Goal: Use online tool/utility: Utilize a website feature to perform a specific function

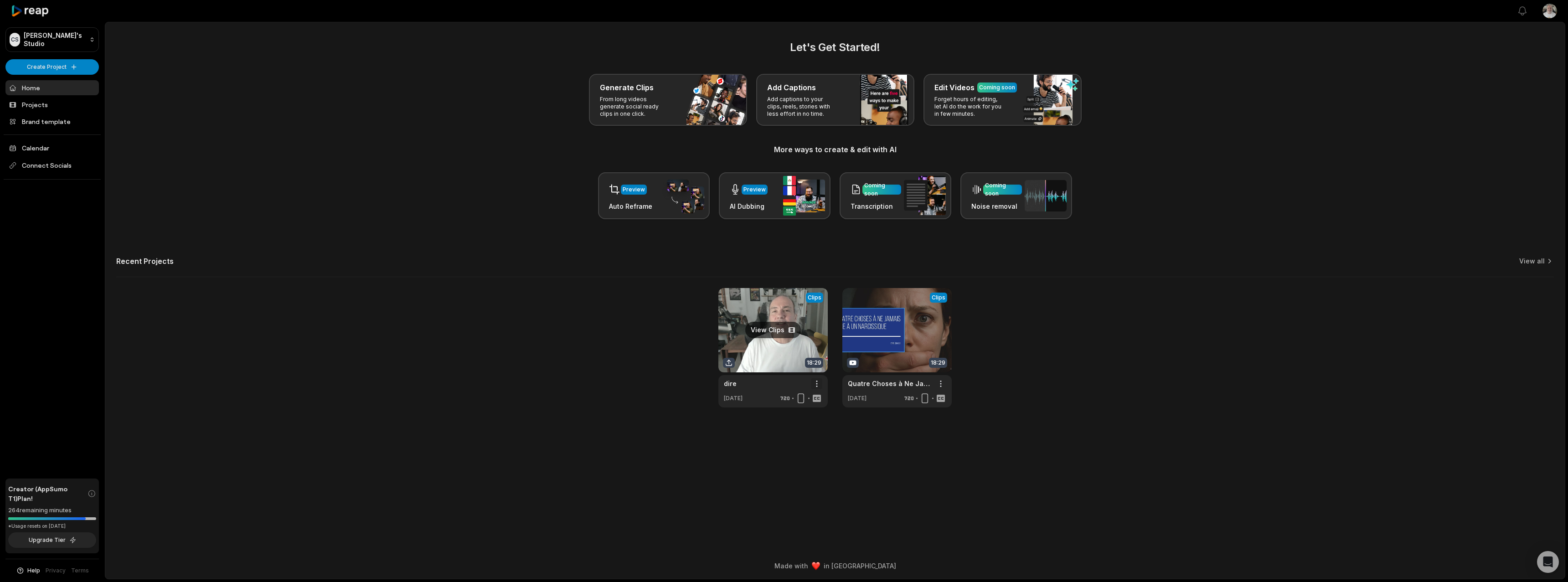
click at [816, 384] on html "CS [PERSON_NAME]'s Studio Create Project Home Projects Brand template Calendar …" at bounding box center [784, 291] width 1568 height 582
click at [789, 416] on span "Delete" at bounding box center [789, 416] width 20 height 10
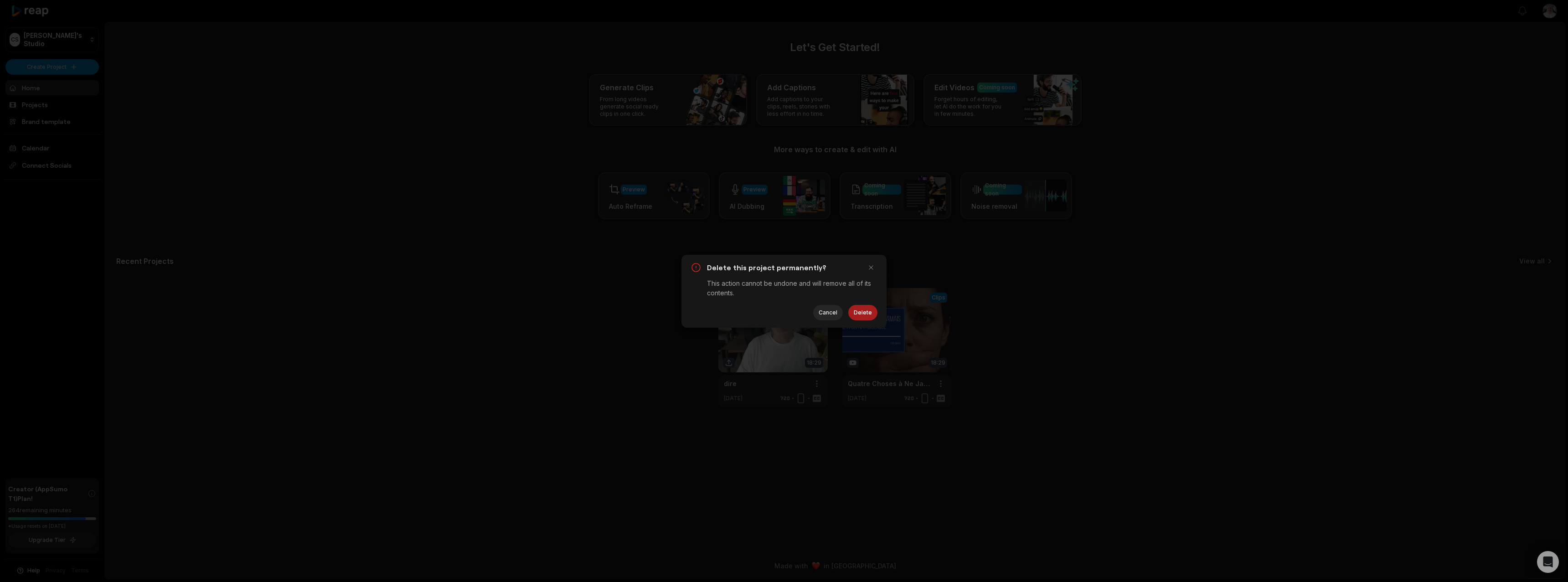
click at [866, 314] on button "Delete" at bounding box center [862, 313] width 30 height 15
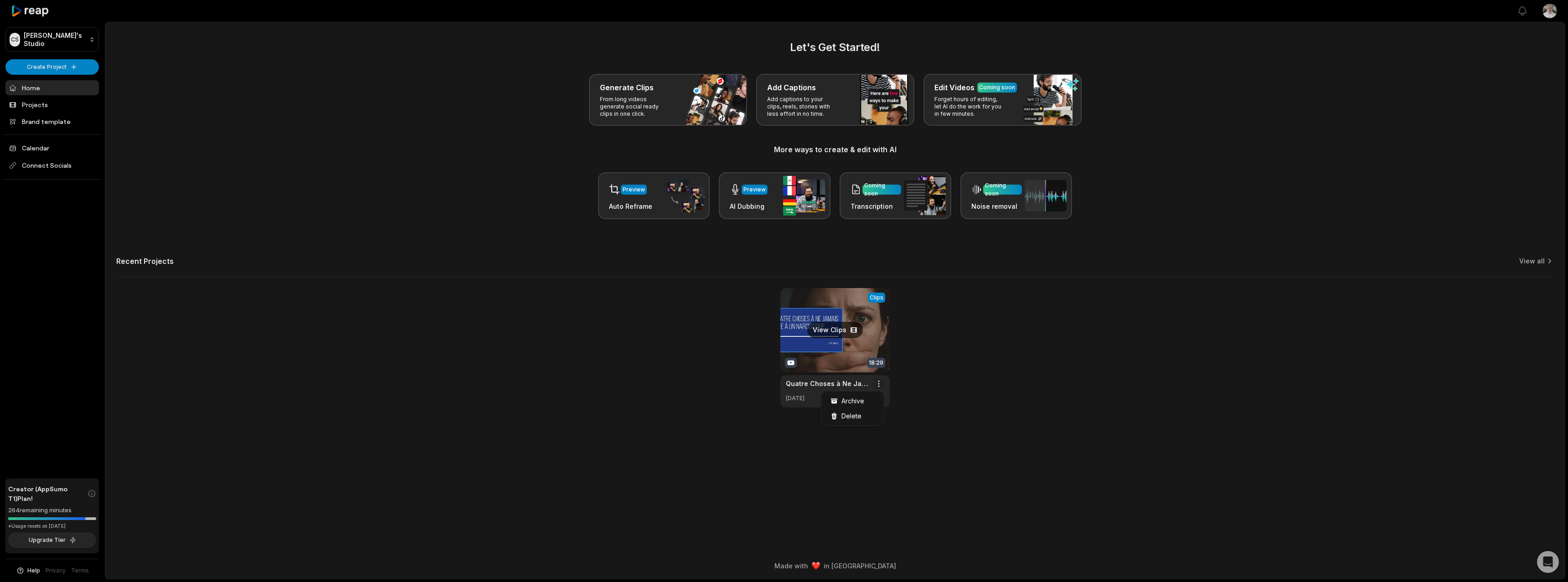
click at [879, 388] on html "CS [PERSON_NAME]'s Studio Create Project Home Projects Brand template Calendar …" at bounding box center [784, 291] width 1568 height 582
click at [852, 413] on span "Delete" at bounding box center [851, 416] width 20 height 10
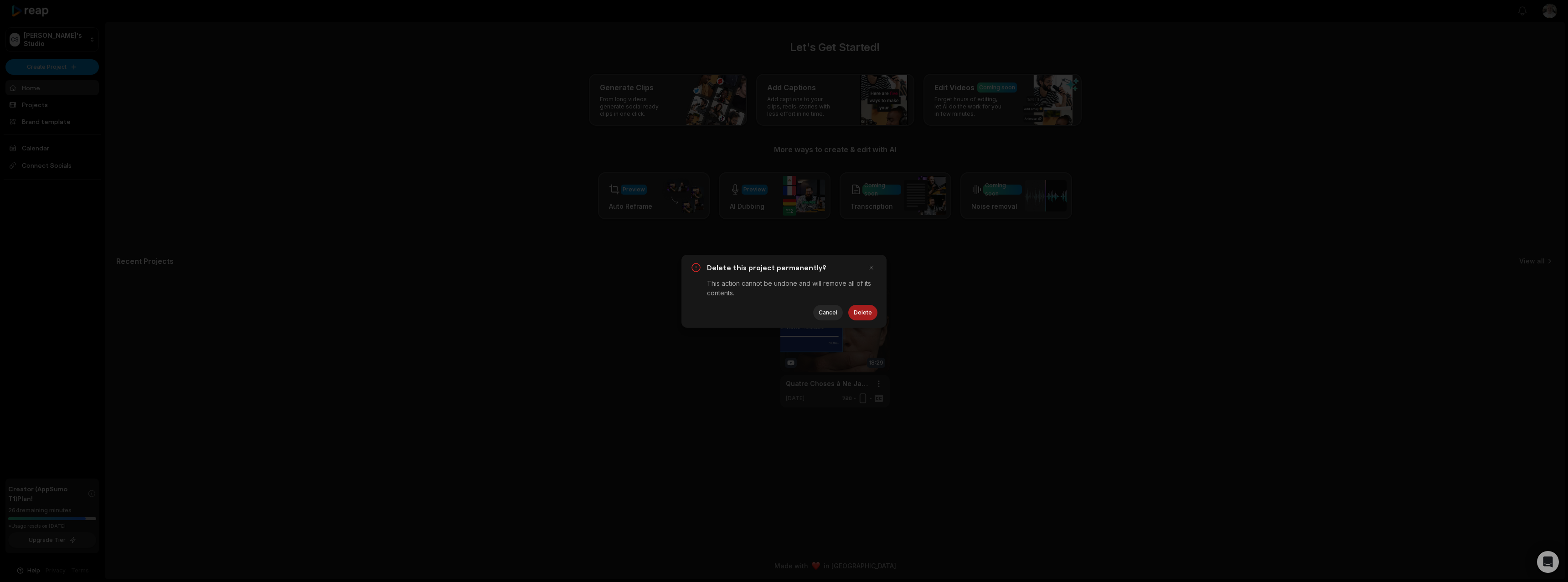
click at [868, 315] on button "Delete" at bounding box center [862, 313] width 30 height 15
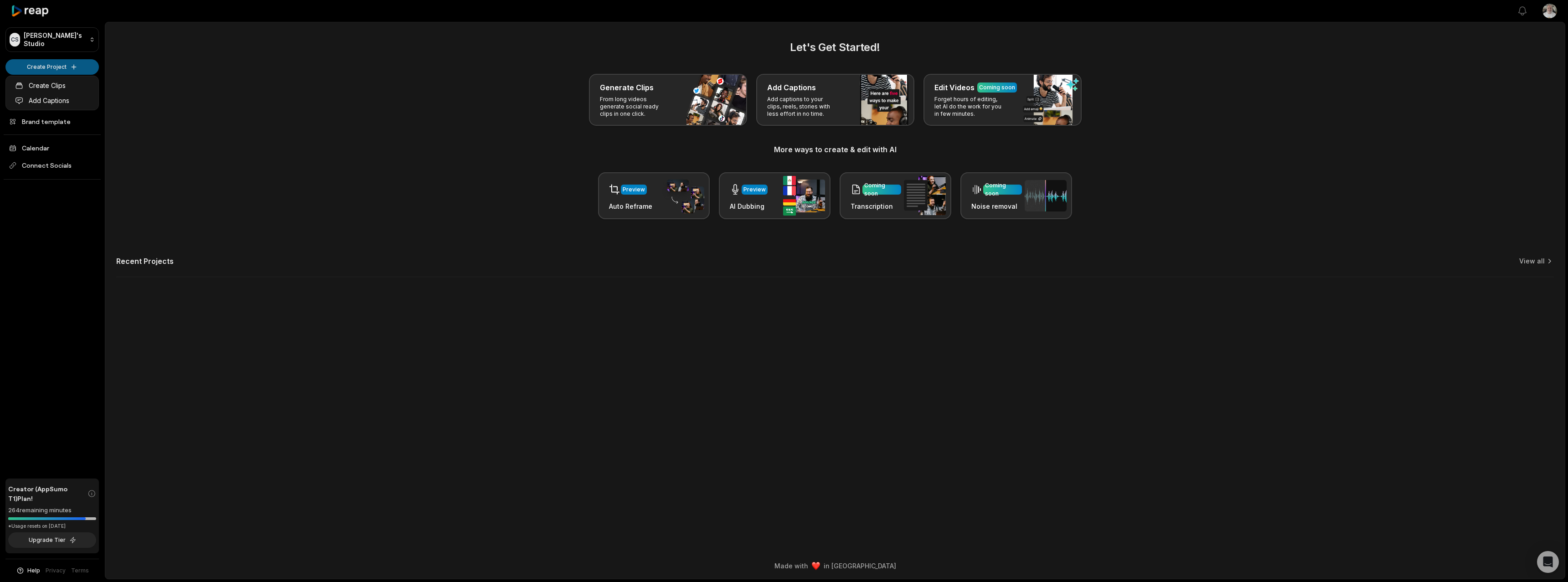
click at [57, 64] on html "CS [PERSON_NAME]'s Studio Create Project Home Projects Brand template Calendar …" at bounding box center [784, 291] width 1568 height 582
click at [50, 85] on link "Create Clips" at bounding box center [52, 86] width 89 height 15
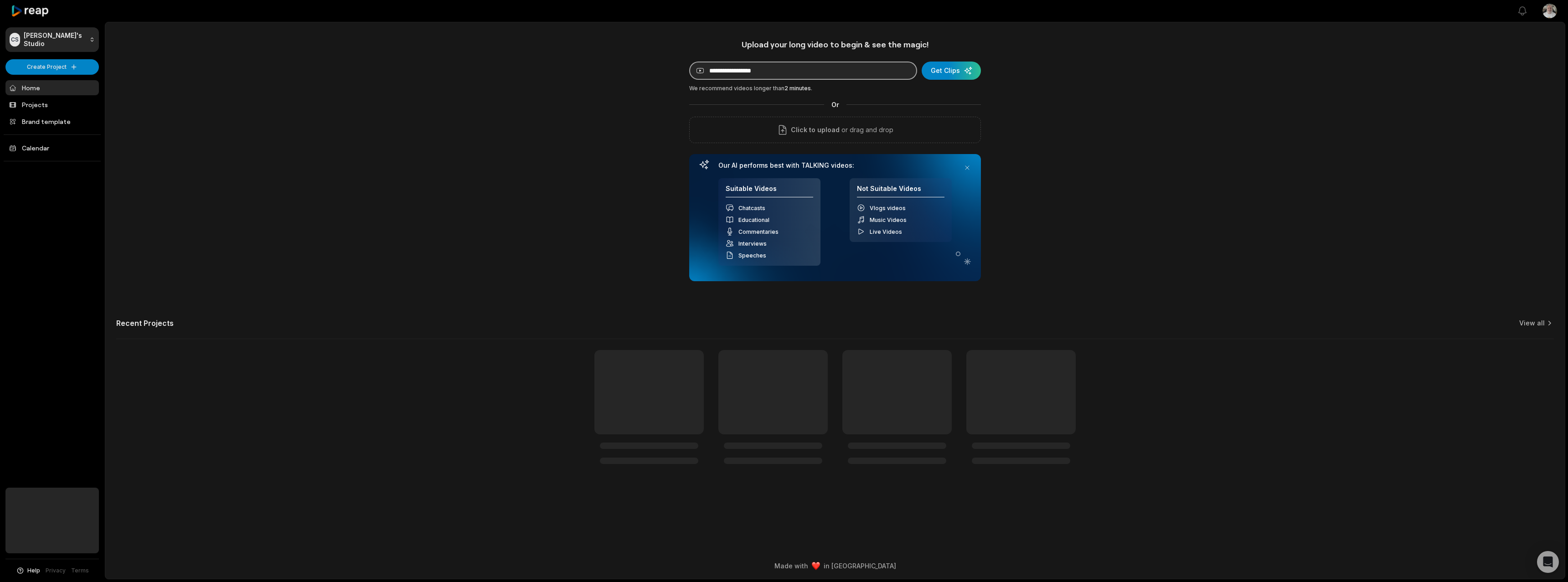
click at [731, 73] on input at bounding box center [803, 71] width 228 height 18
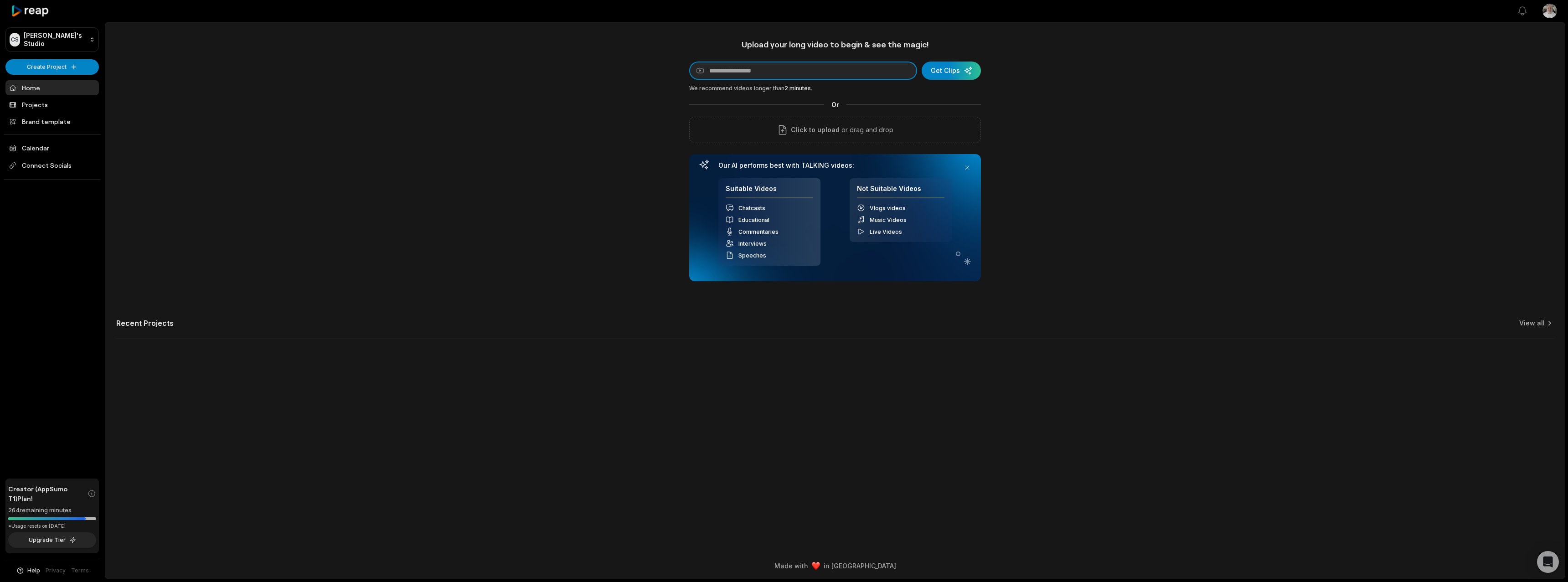
paste input "**********"
type input "**********"
click at [957, 73] on div "submit" at bounding box center [951, 71] width 59 height 18
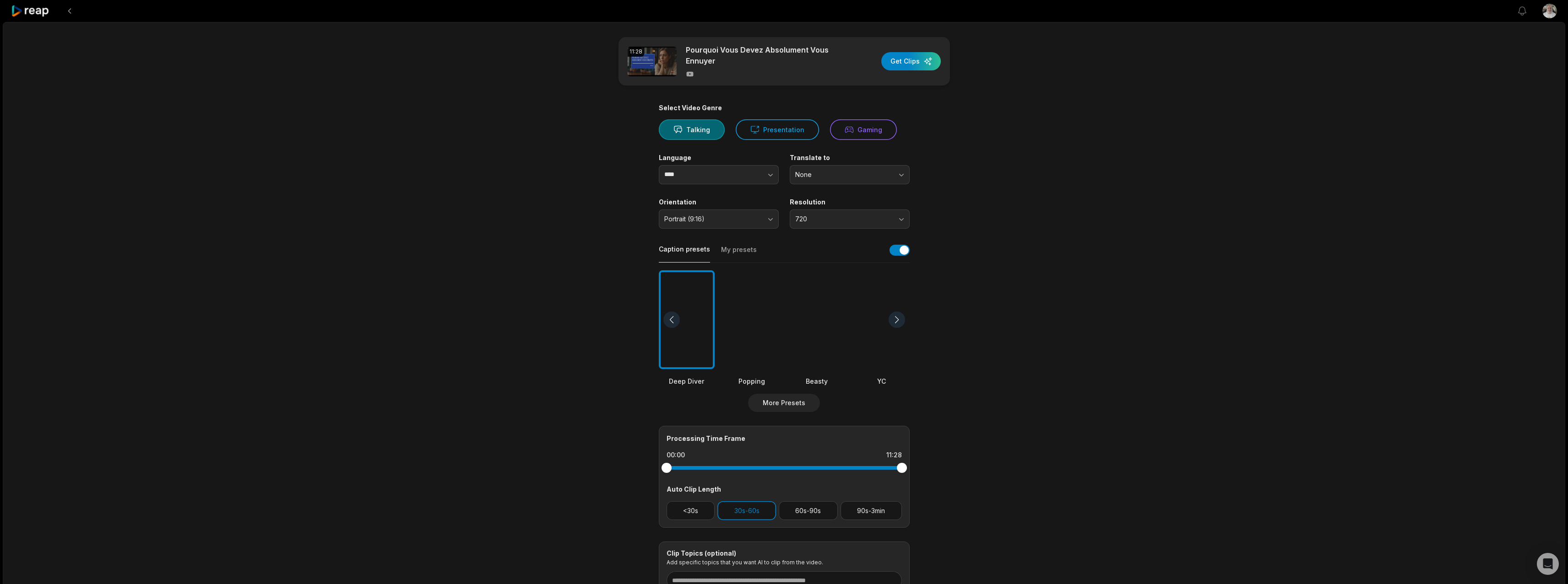
click at [811, 302] on div at bounding box center [816, 320] width 56 height 100
click at [766, 332] on div at bounding box center [752, 320] width 56 height 100
click at [787, 401] on button "More Presets" at bounding box center [784, 402] width 72 height 18
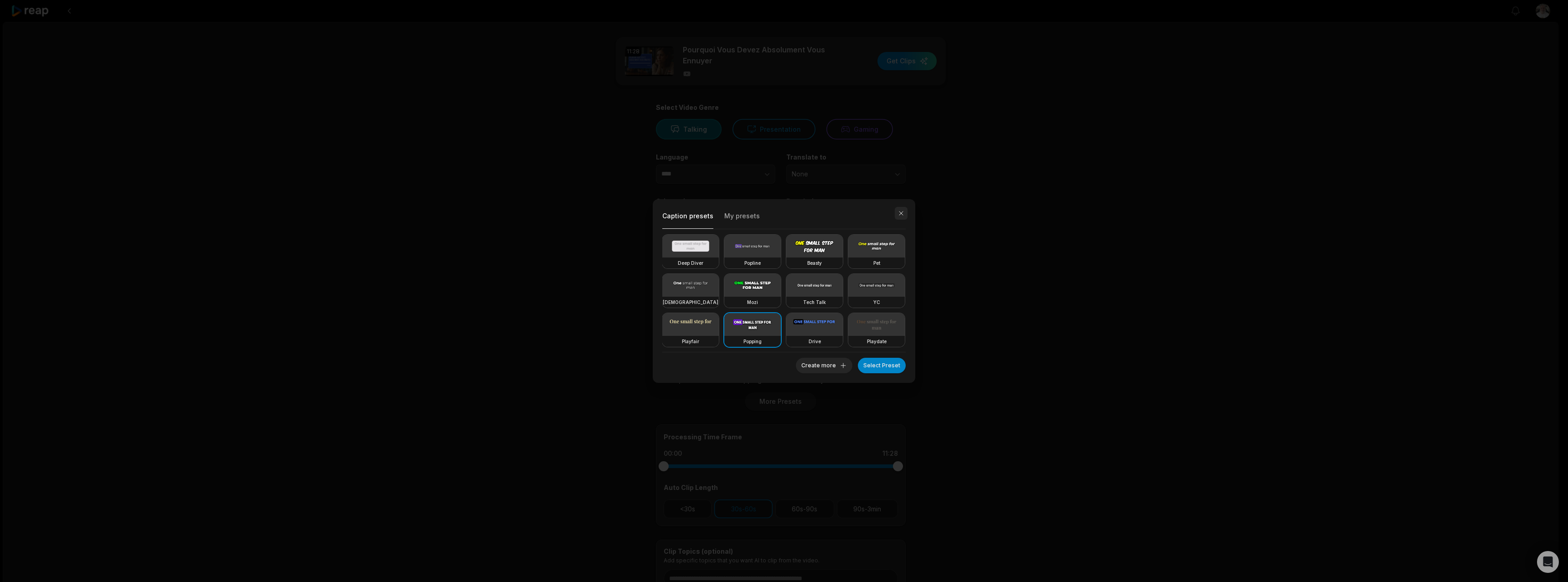
click at [897, 211] on button "button" at bounding box center [900, 213] width 12 height 12
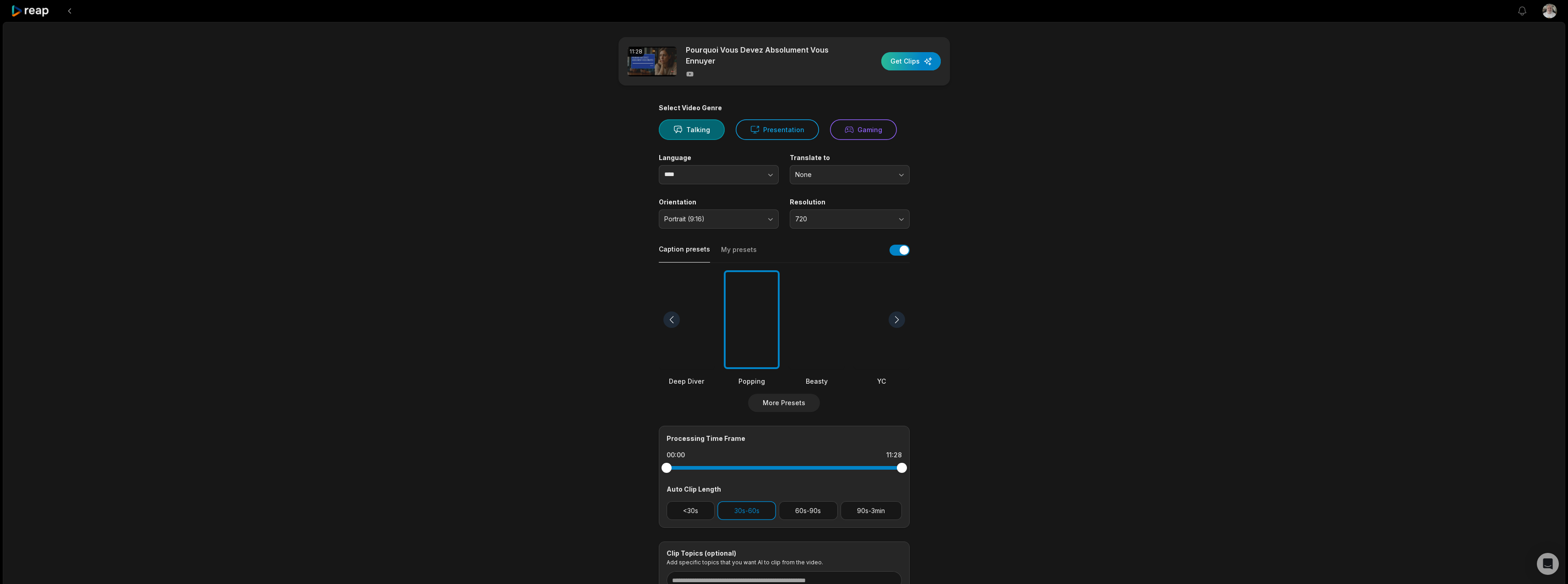
click at [904, 58] on div "button" at bounding box center [911, 60] width 59 height 18
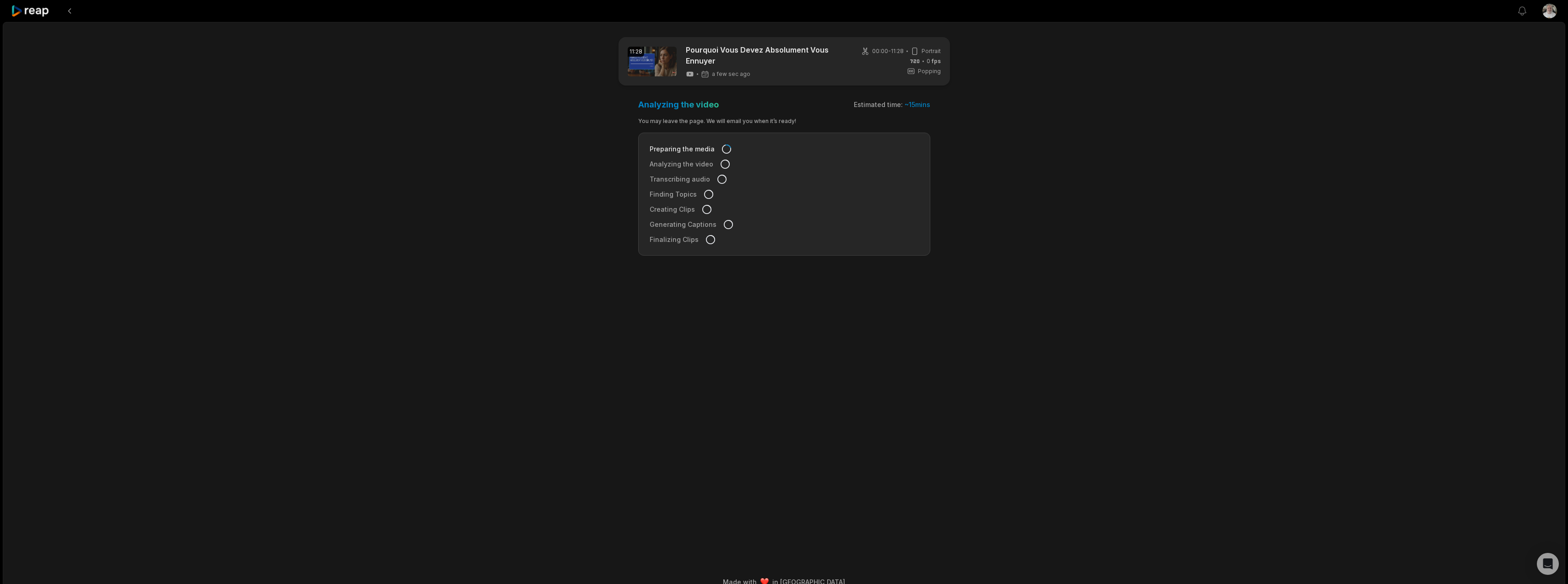
click at [40, 11] on icon at bounding box center [30, 11] width 39 height 12
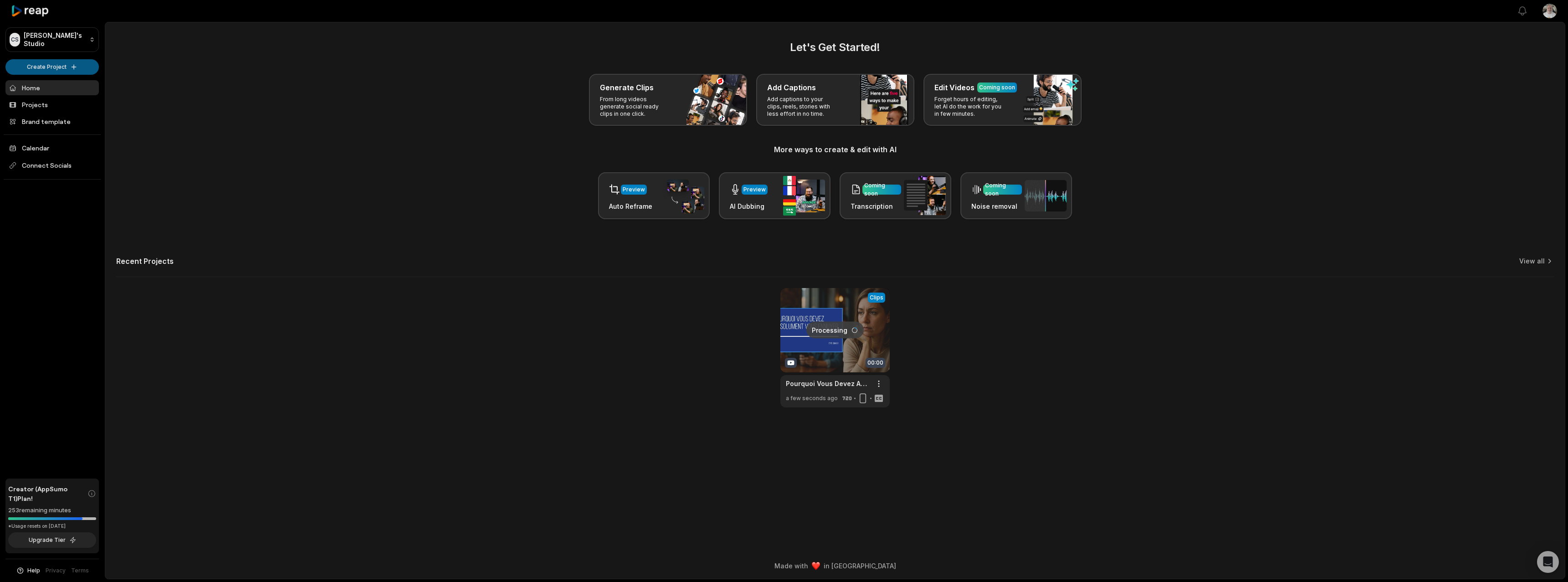
click at [59, 71] on html "CS Cyril's Studio Create Project Home Projects Brand template Calendar Connect …" at bounding box center [784, 291] width 1568 height 582
click at [60, 87] on link "Create Clips" at bounding box center [52, 86] width 89 height 15
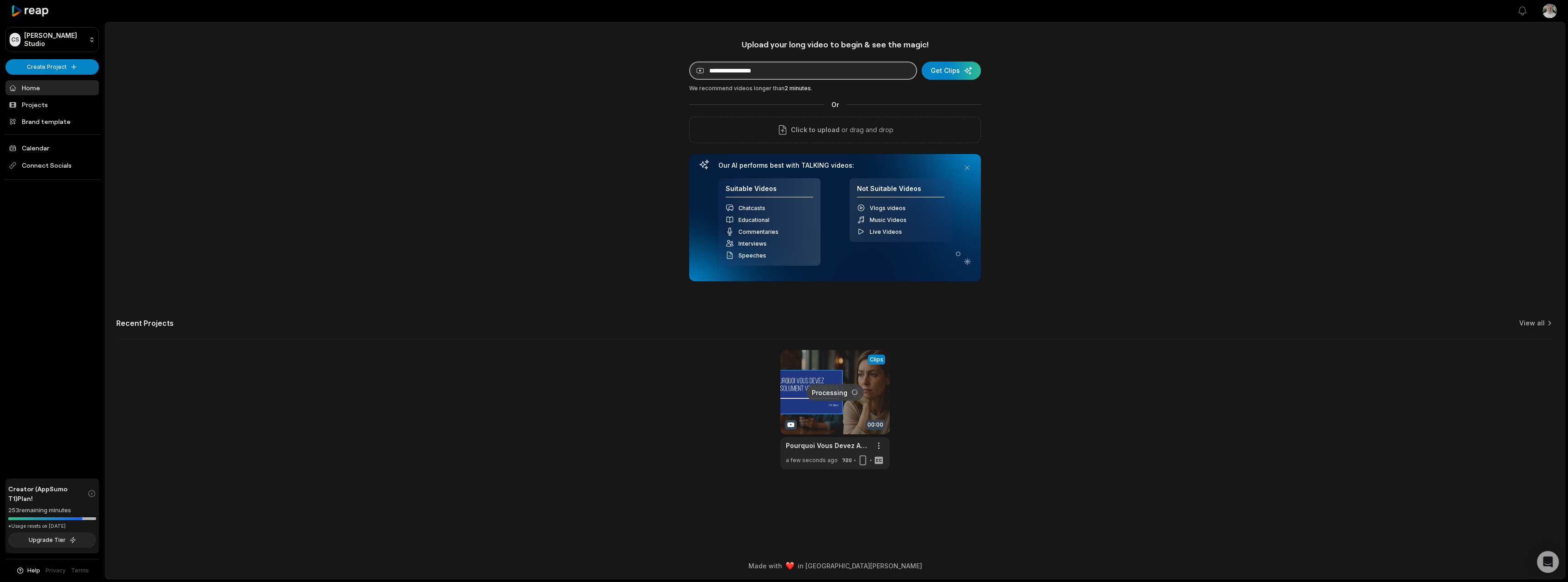
click at [714, 66] on input at bounding box center [803, 71] width 228 height 18
paste input "**********"
type input "**********"
click at [952, 67] on div "submit" at bounding box center [951, 71] width 59 height 18
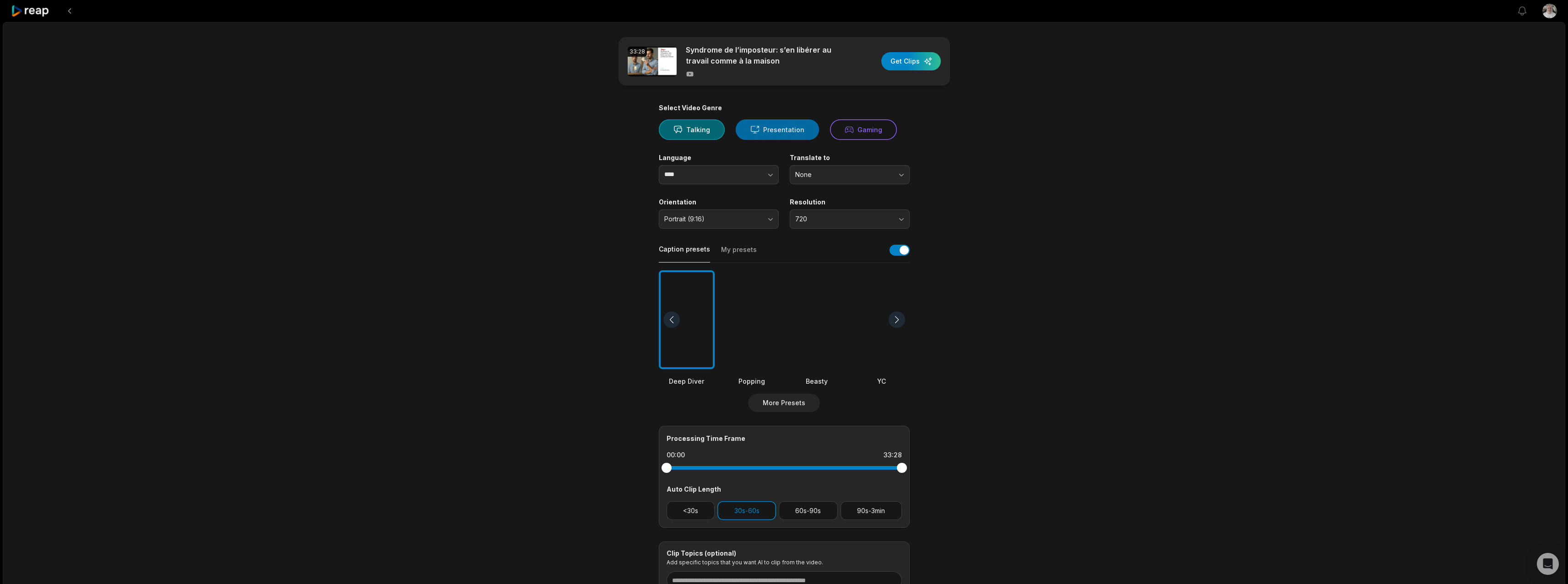
click at [778, 128] on button "Presentation" at bounding box center [777, 130] width 83 height 21
click at [753, 220] on span "Portrait (9:16)" at bounding box center [712, 219] width 96 height 9
click at [716, 277] on p "Landscape (16:9)" at bounding box center [707, 274] width 52 height 10
click at [807, 312] on div at bounding box center [816, 320] width 56 height 100
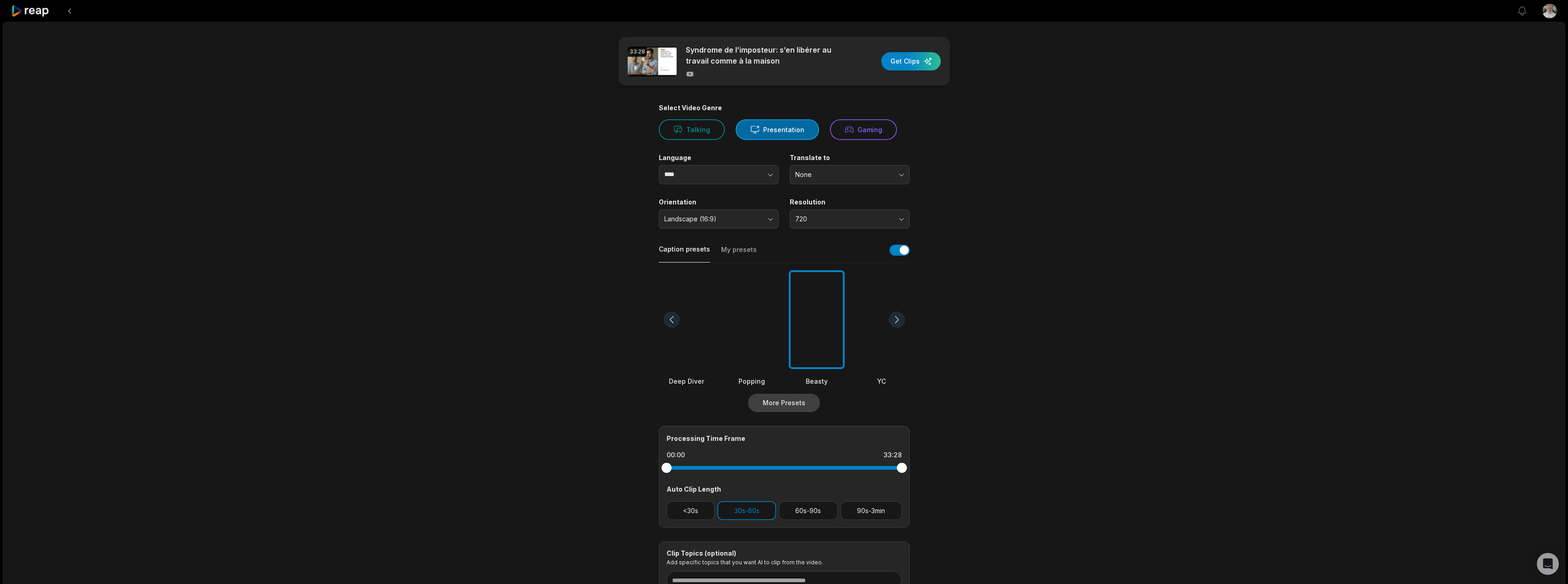
click at [793, 399] on button "More Presets" at bounding box center [784, 402] width 72 height 18
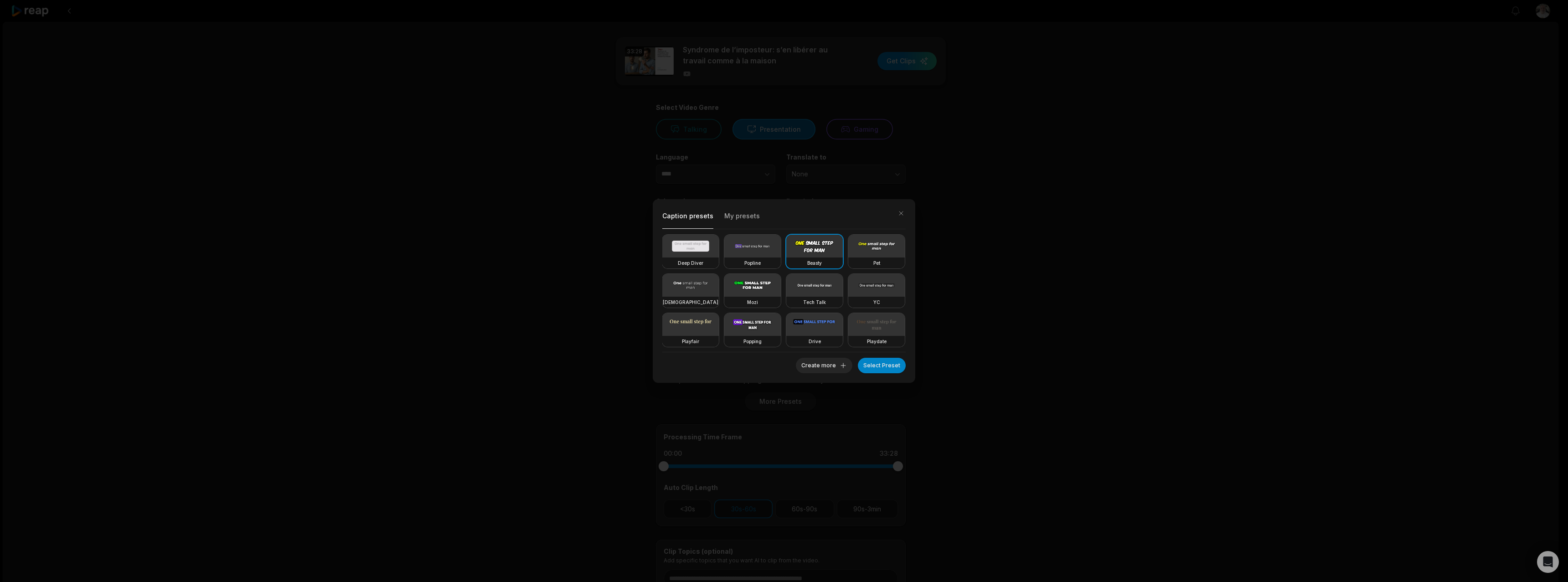
click at [781, 294] on video at bounding box center [752, 285] width 56 height 23
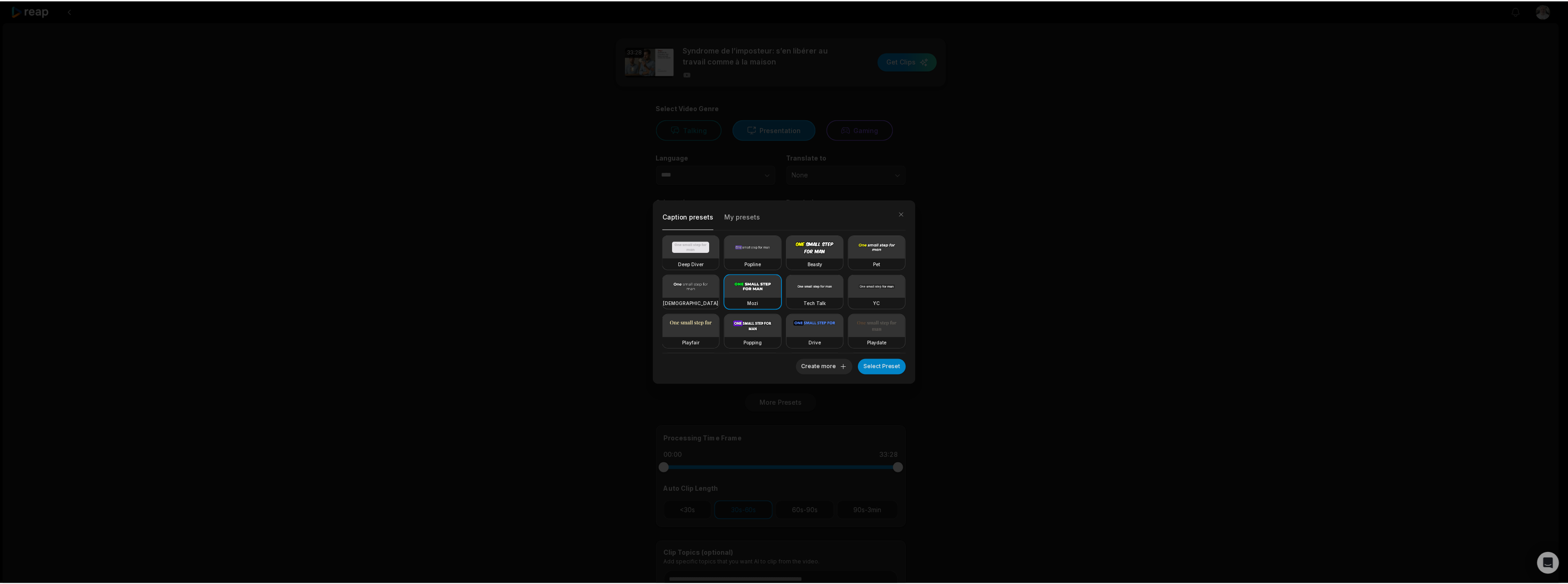
scroll to position [46, 0]
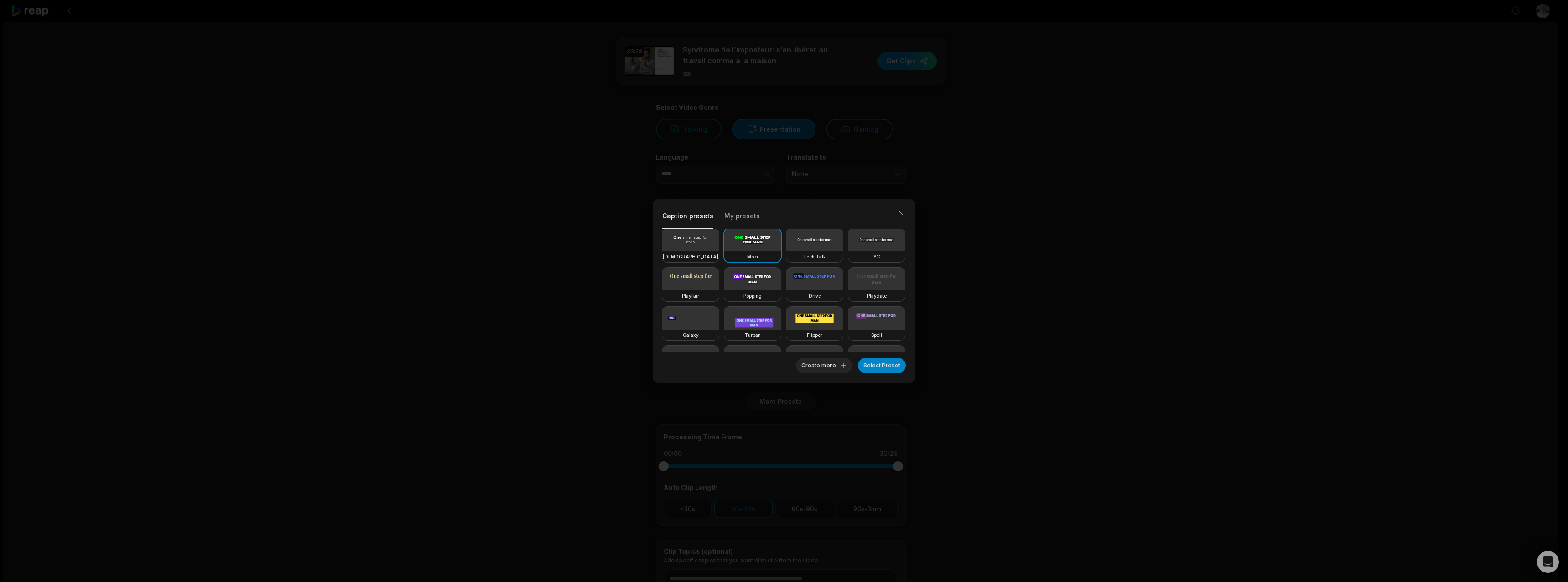
click at [786, 290] on video at bounding box center [814, 280] width 56 height 23
click at [880, 369] on button "Select Preset" at bounding box center [881, 365] width 48 height 15
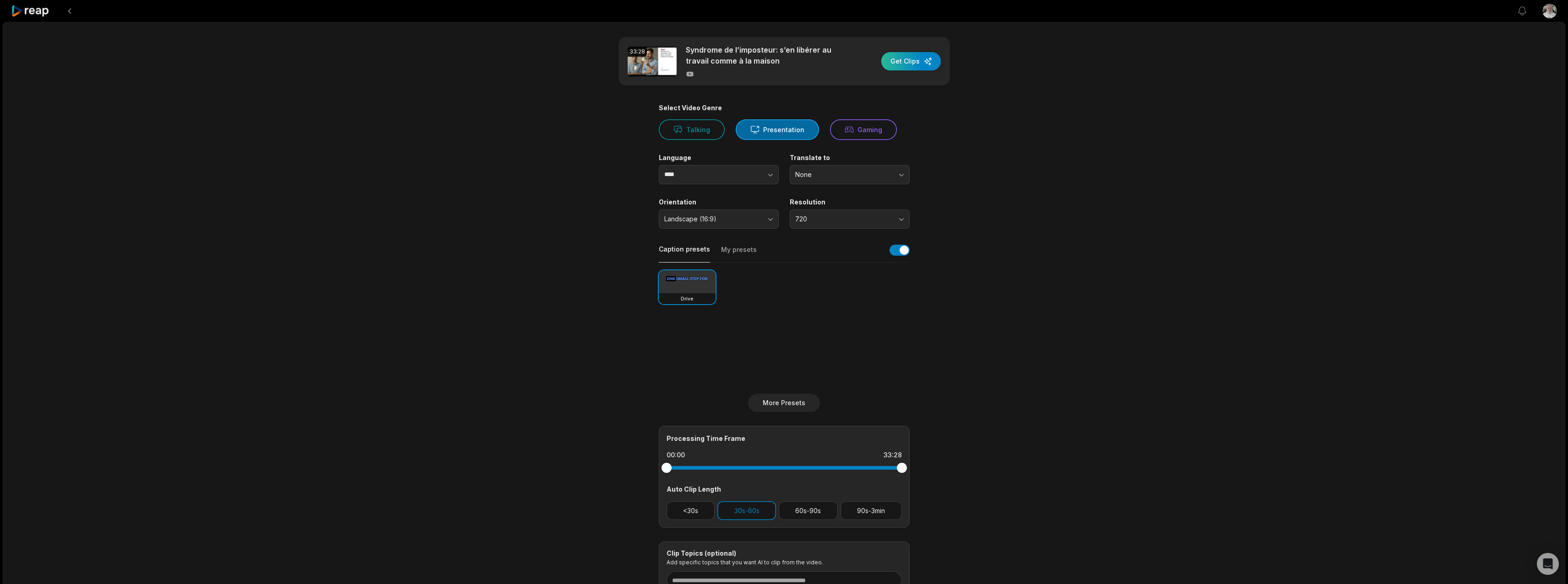
click at [894, 60] on div "button" at bounding box center [911, 60] width 59 height 18
